Goal: Task Accomplishment & Management: Complete application form

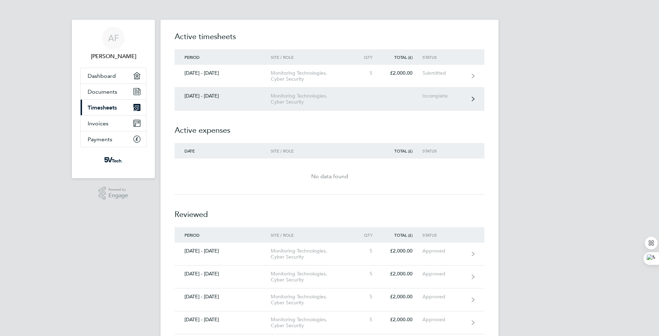
click at [469, 99] on link "[DATE] - [DATE] Monitoring Technologies, Cyber Security Incomplete" at bounding box center [330, 99] width 310 height 23
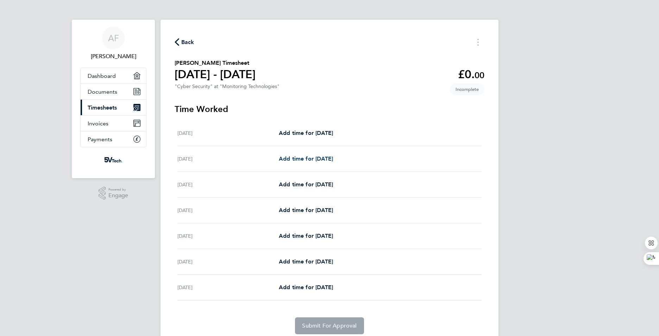
click at [288, 158] on span "Add time for [DATE]" at bounding box center [306, 158] width 54 height 7
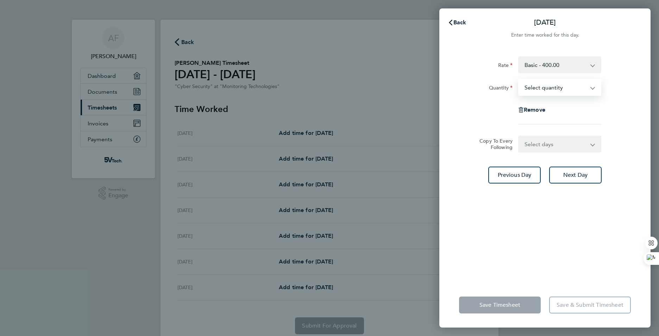
click at [576, 88] on select "Select quantity 0.5 1" at bounding box center [555, 87] width 73 height 15
select select "1"
click at [519, 80] on select "Select quantity 0.5 1" at bounding box center [555, 87] width 73 height 15
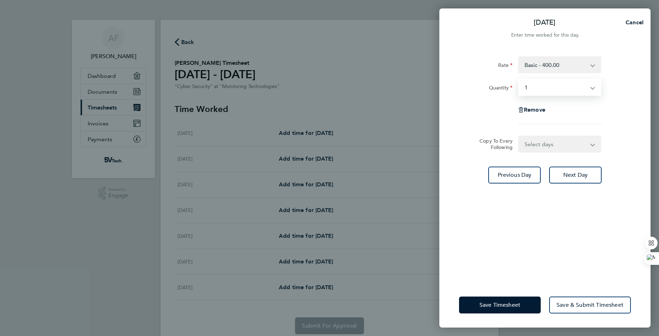
click at [581, 144] on select "Select days Day Weekday (Mon-Fri) Weekend (Sat-Sun) [DATE] [DATE] [DATE] [DATE]…" at bounding box center [556, 143] width 74 height 15
click at [623, 143] on div "Copy To Every Following Select days Day Weekday (Mon-Fri) Weekend (Sat-Sun) [DA…" at bounding box center [544, 143] width 177 height 17
click at [582, 175] on span "Next Day" at bounding box center [575, 174] width 24 height 7
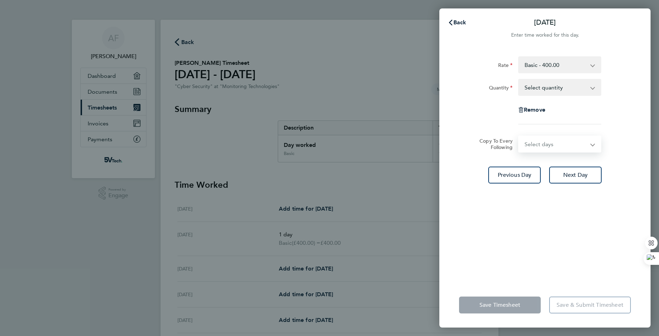
click at [592, 146] on select "Select days Day Weekday (Mon-Fri) Weekend (Sat-Sun) [DATE] [DATE] [DATE] [DATE]" at bounding box center [556, 143] width 74 height 15
click at [591, 87] on select "Select quantity 0.5 1" at bounding box center [555, 87] width 73 height 15
select select "1"
click at [519, 80] on select "Select quantity 0.5 1" at bounding box center [555, 87] width 73 height 15
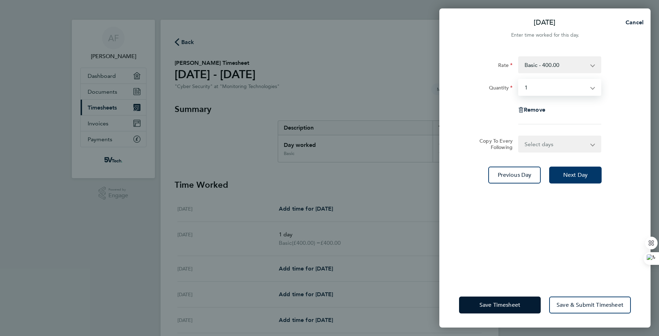
click at [580, 174] on span "Next Day" at bounding box center [575, 174] width 24 height 7
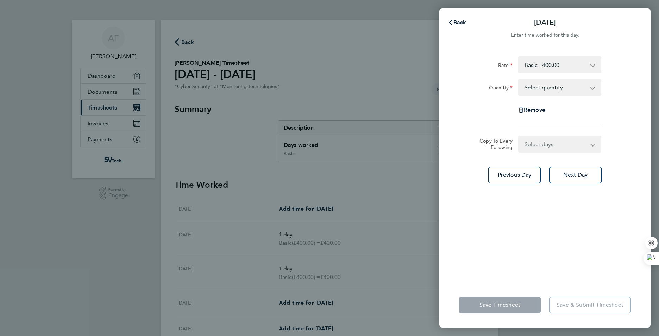
click at [591, 143] on select "Select days Day Weekend (Sat-Sun) [DATE] [DATE] [DATE]" at bounding box center [556, 143] width 74 height 15
click at [592, 92] on app-icon-cross-button at bounding box center [596, 87] width 8 height 15
click at [590, 89] on select "Select quantity 0.5 1" at bounding box center [555, 87] width 73 height 15
select select "1"
click at [519, 80] on select "Select quantity 0.5 1" at bounding box center [555, 87] width 73 height 15
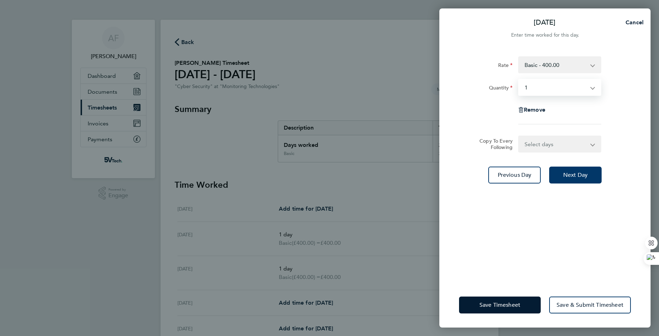
click at [586, 176] on span "Next Day" at bounding box center [575, 174] width 24 height 7
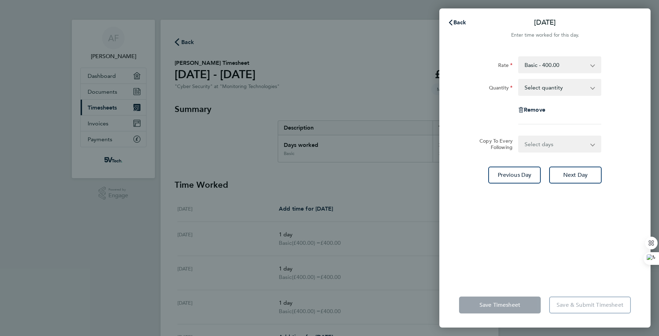
click at [586, 90] on select "Select quantity 0.5 1" at bounding box center [555, 87] width 73 height 15
select select "1"
click at [519, 80] on select "Select quantity 0.5 1" at bounding box center [555, 87] width 73 height 15
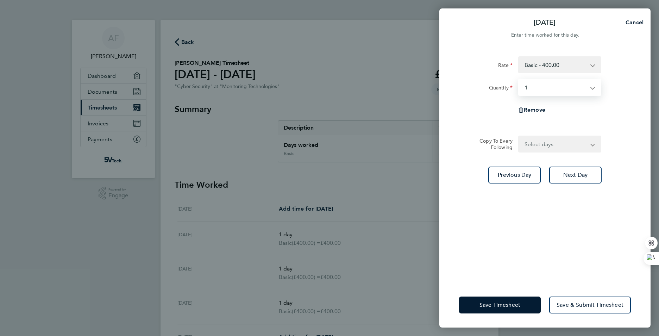
click at [576, 145] on select "Select days Day Weekend (Sat-Sun) [DATE] [DATE]" at bounding box center [556, 143] width 74 height 15
click at [619, 127] on app-timesheet-line-form-group "Rate Basic - 400.00 Quantity Select quantity 0.5 1 Remove" at bounding box center [545, 93] width 172 height 74
click at [581, 174] on span "Next Day" at bounding box center [575, 174] width 24 height 7
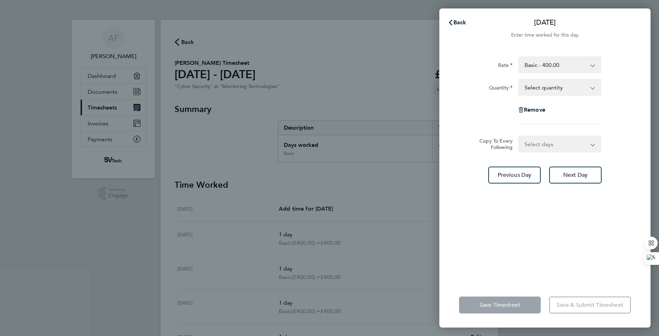
click at [496, 305] on app-form-button "Save Timesheet" at bounding box center [502, 304] width 86 height 17
click at [550, 235] on div "Rate Basic - 400.00 Quantity Select quantity 0.5 1 Remove Copy To Every Followi…" at bounding box center [544, 165] width 211 height 234
click at [466, 25] on span "Back" at bounding box center [459, 22] width 13 height 7
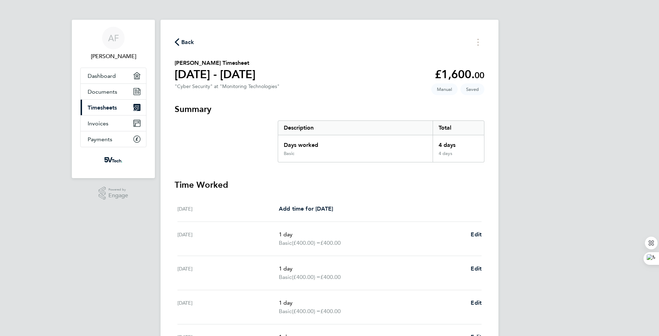
click at [178, 42] on icon "button" at bounding box center [177, 41] width 5 height 7
